Goal: Information Seeking & Learning: Learn about a topic

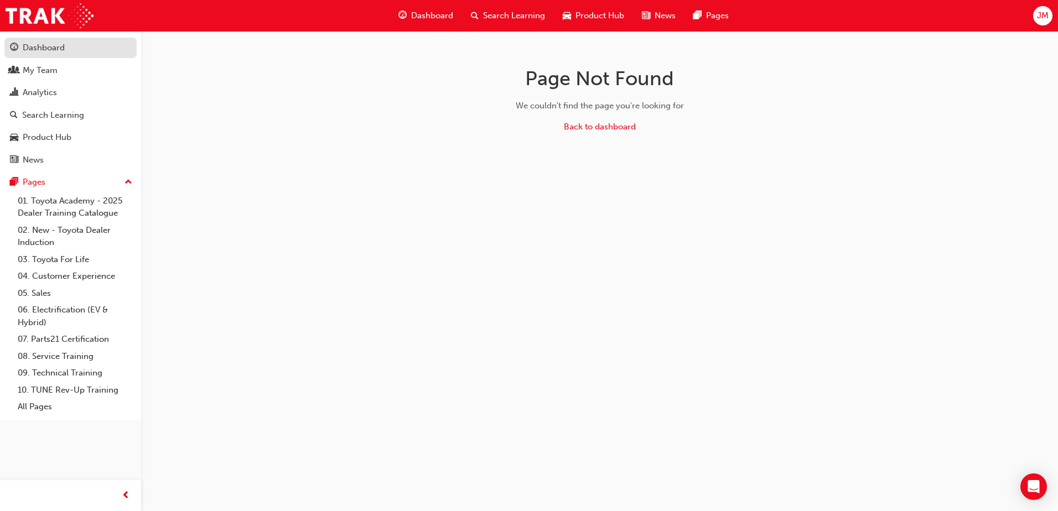
click at [48, 42] on div "Dashboard" at bounding box center [44, 47] width 42 height 13
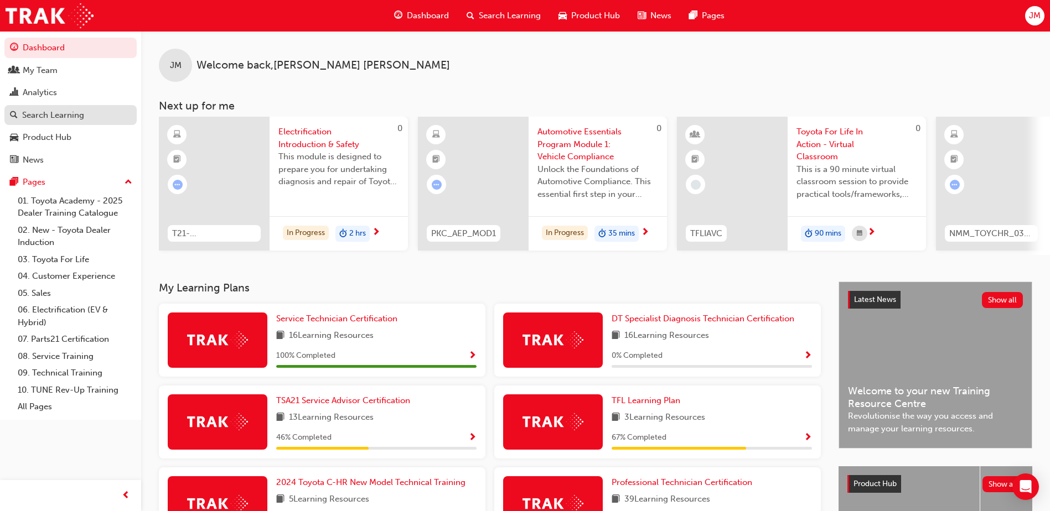
click at [46, 118] on div "Search Learning" at bounding box center [53, 115] width 62 height 13
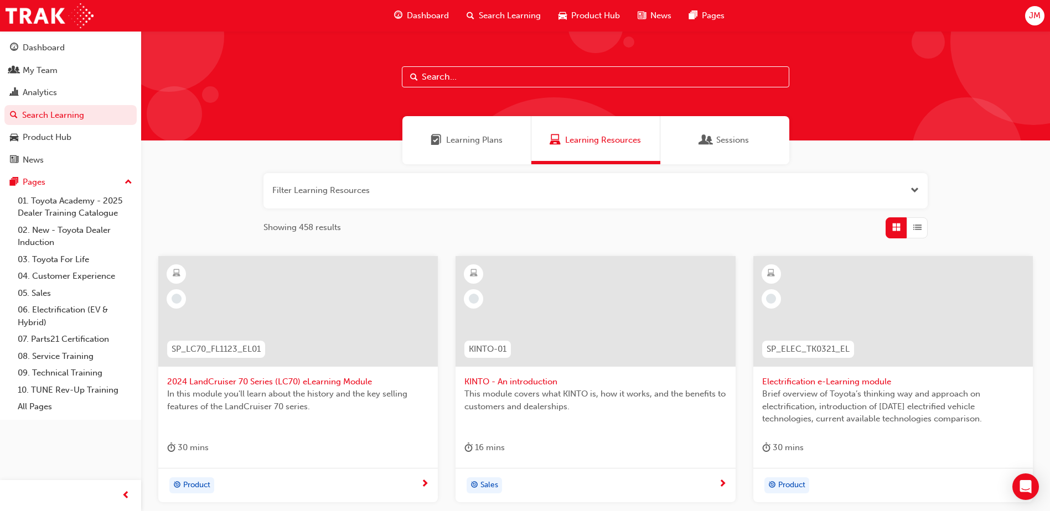
click at [463, 73] on input "text" at bounding box center [595, 76] width 387 height 21
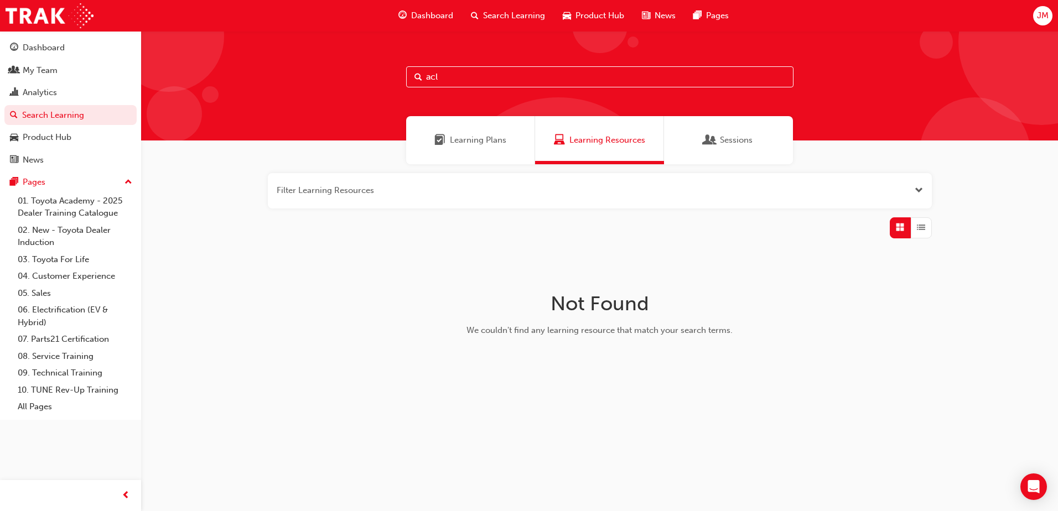
type input "acl"
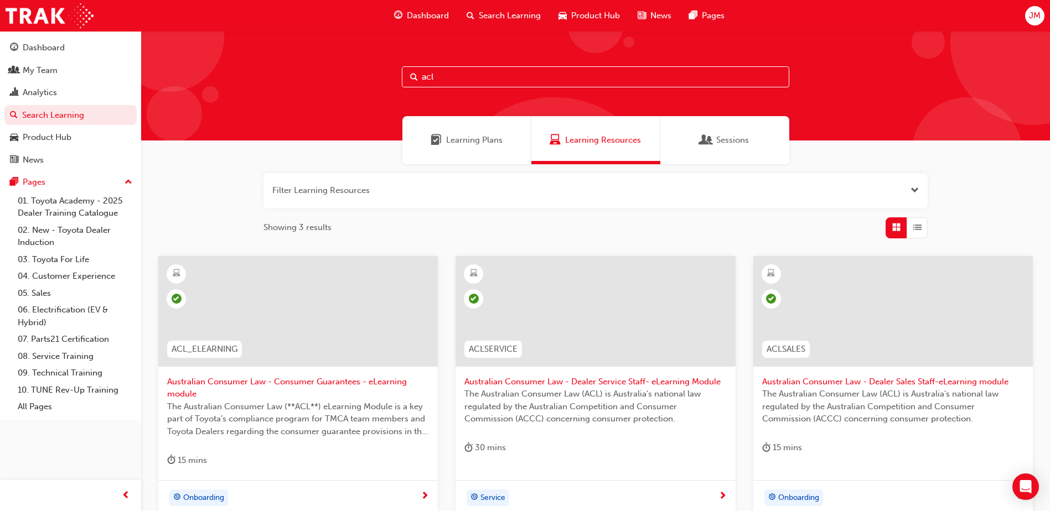
scroll to position [111, 0]
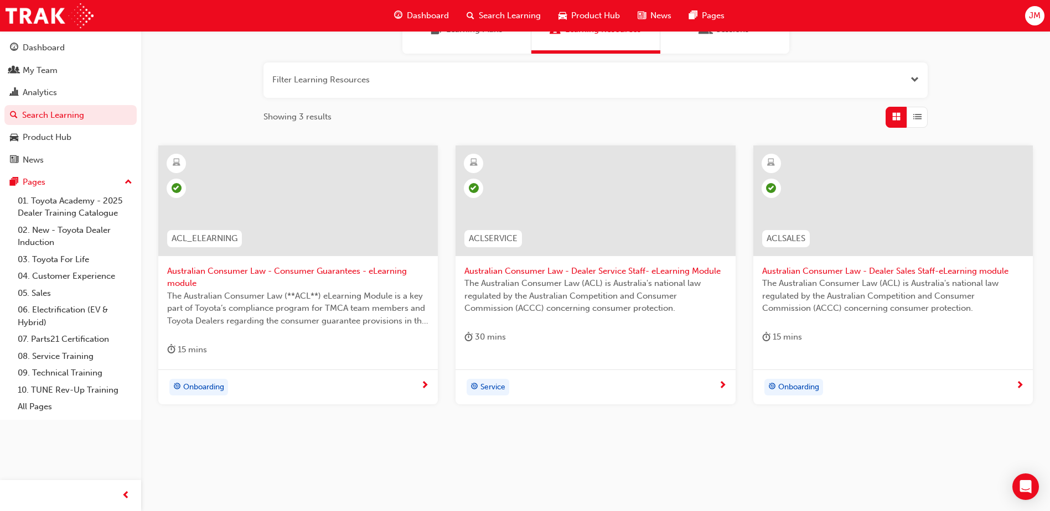
click at [902, 229] on div at bounding box center [892, 201] width 279 height 111
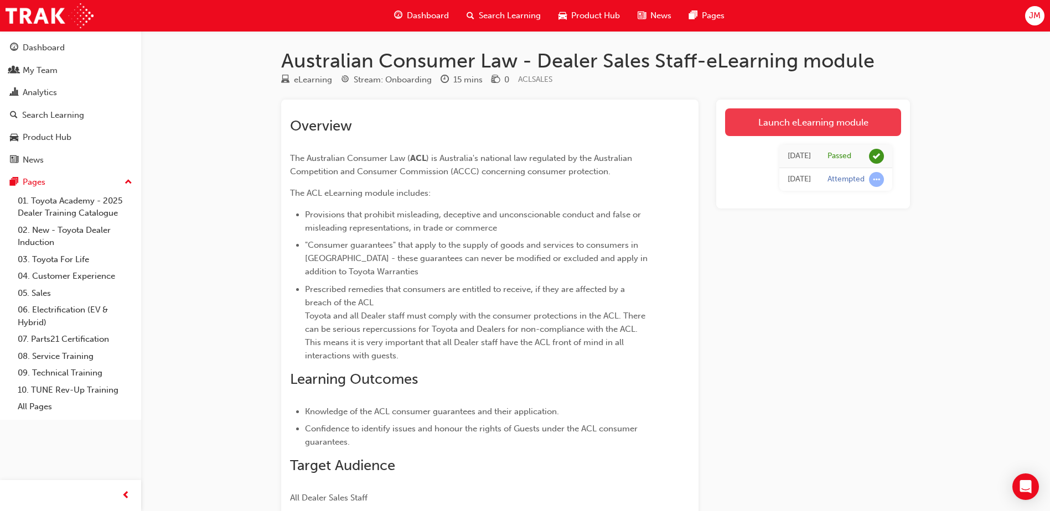
click at [806, 128] on link "Launch eLearning module" at bounding box center [813, 122] width 176 height 28
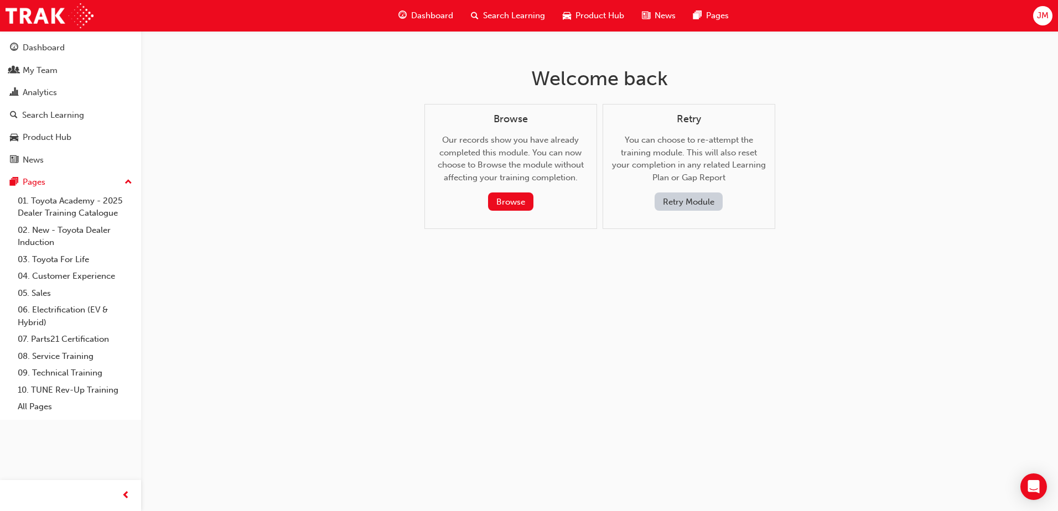
click at [668, 204] on button "Retry Module" at bounding box center [689, 202] width 68 height 18
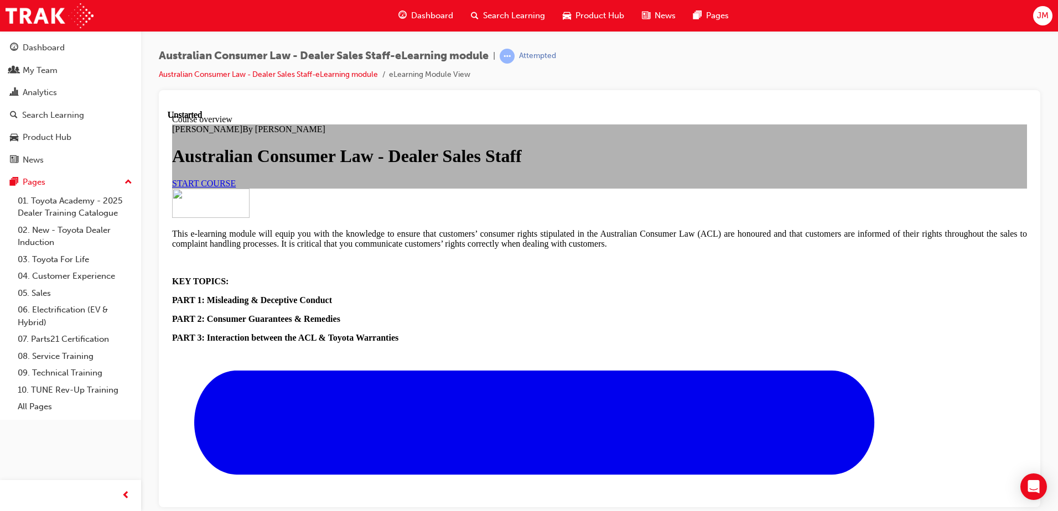
scroll to position [122, 0]
click at [236, 188] on span "START COURSE" at bounding box center [204, 182] width 64 height 9
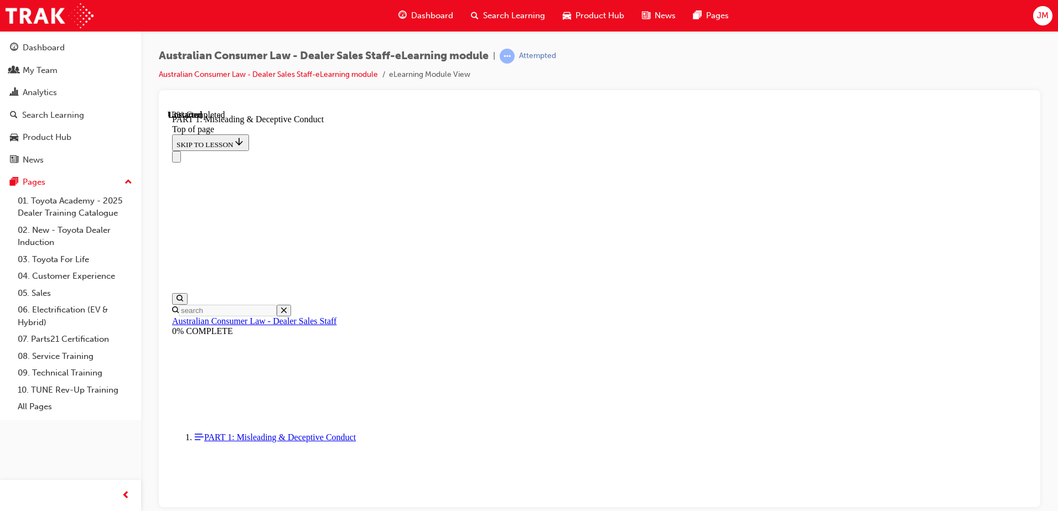
scroll to position [820, 0]
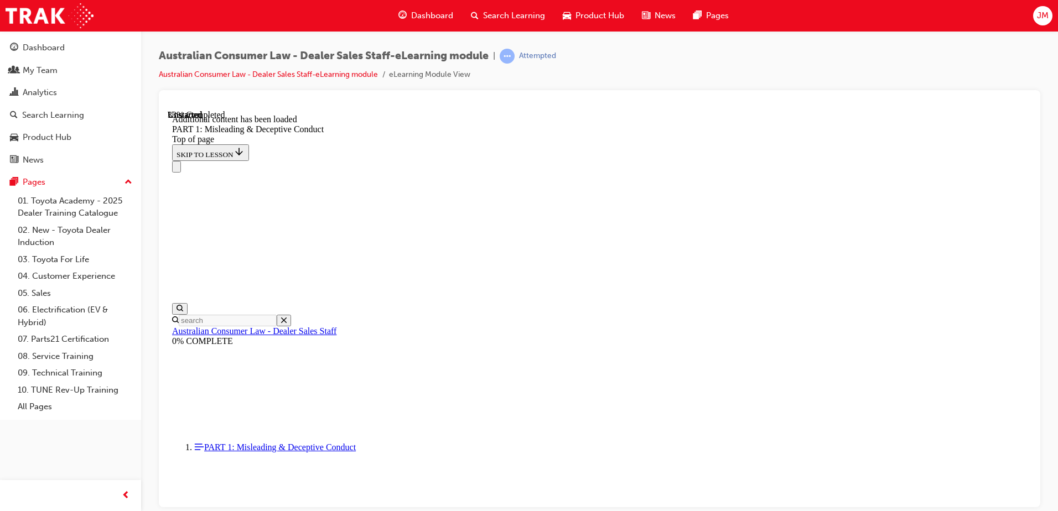
scroll to position [1211, 0]
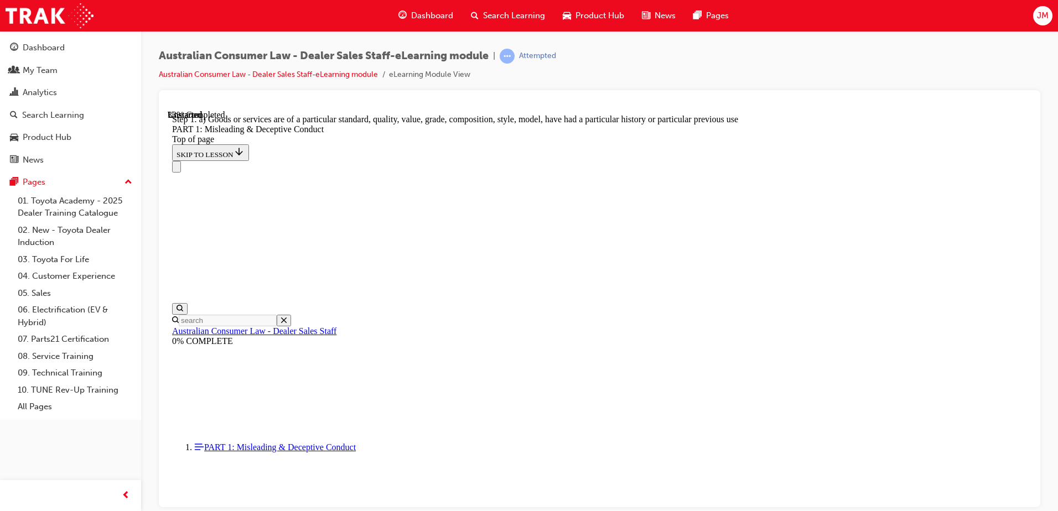
scroll to position [1273, 0]
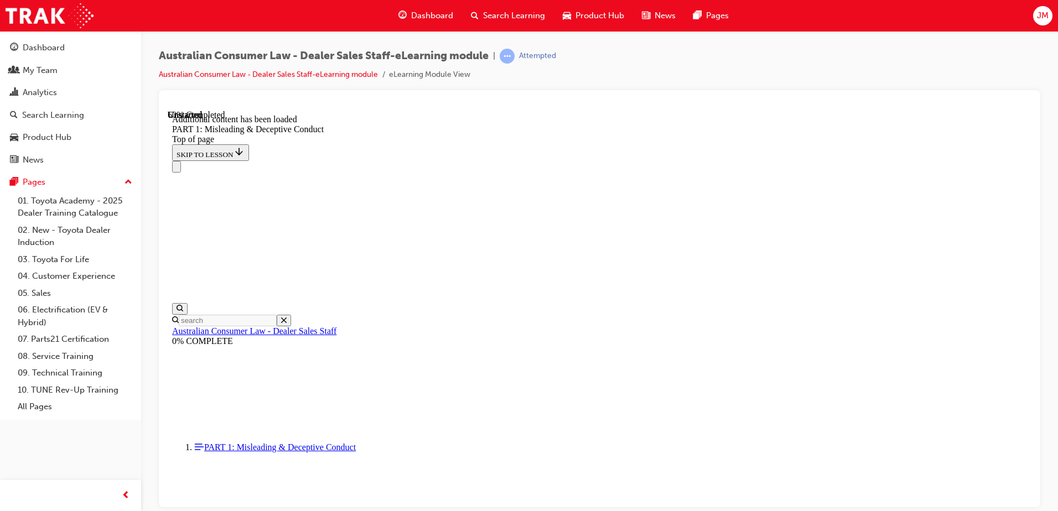
scroll to position [2183, 0]
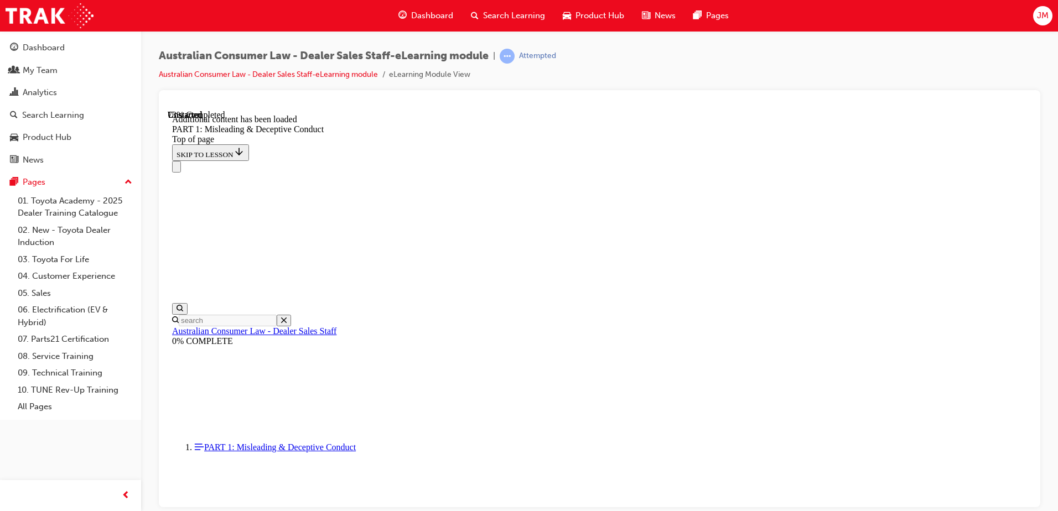
scroll to position [2704, 0]
click button "START"
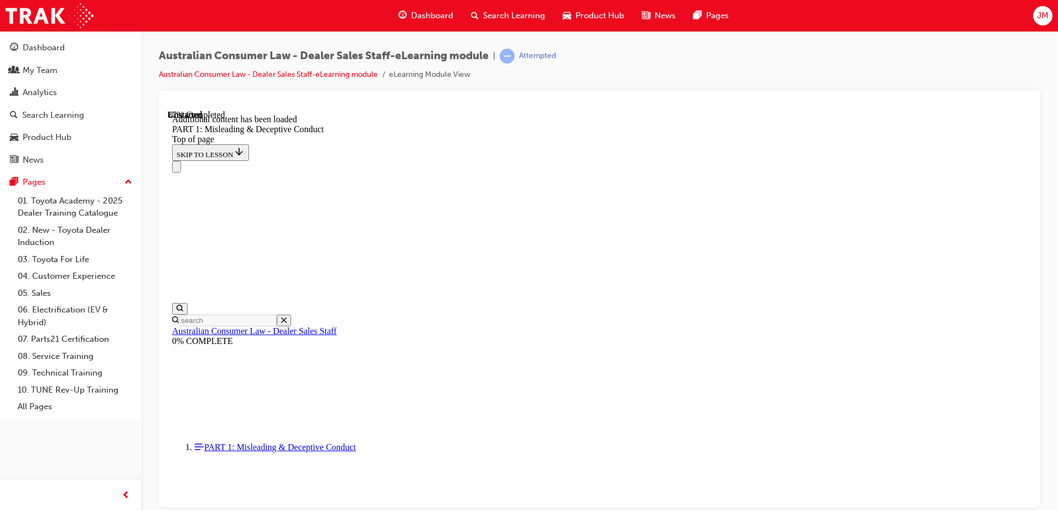
scroll to position [3002, 0]
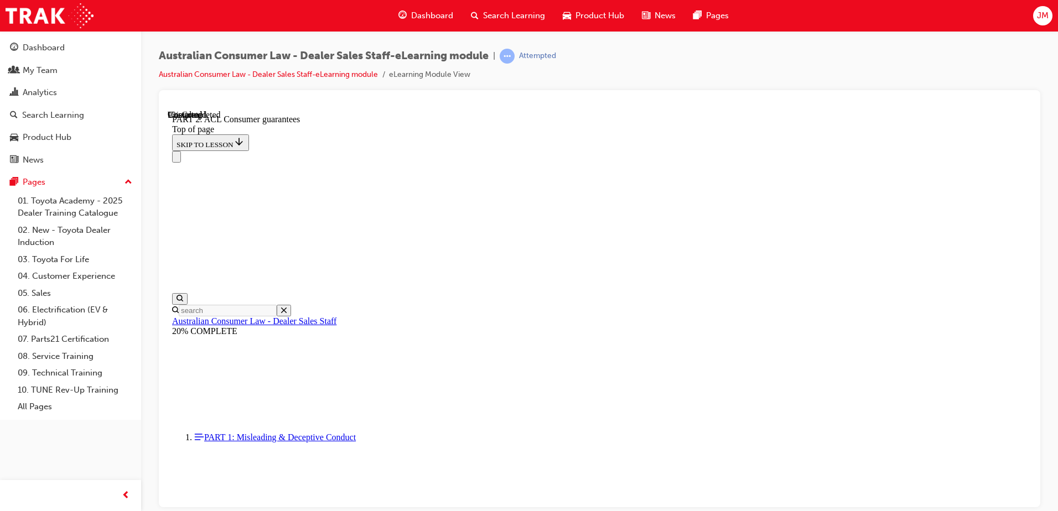
scroll to position [1252, 0]
